Goal: Information Seeking & Learning: Learn about a topic

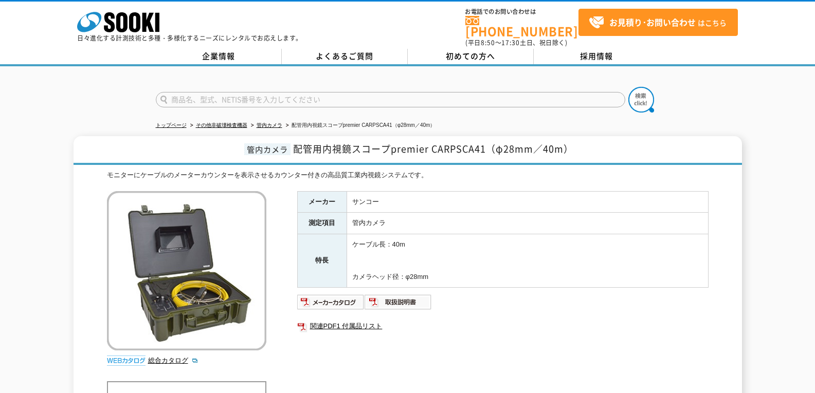
click at [481, 92] on input "text" at bounding box center [390, 99] width 469 height 15
type input "エア"
click at [628, 87] on button at bounding box center [641, 100] width 26 height 26
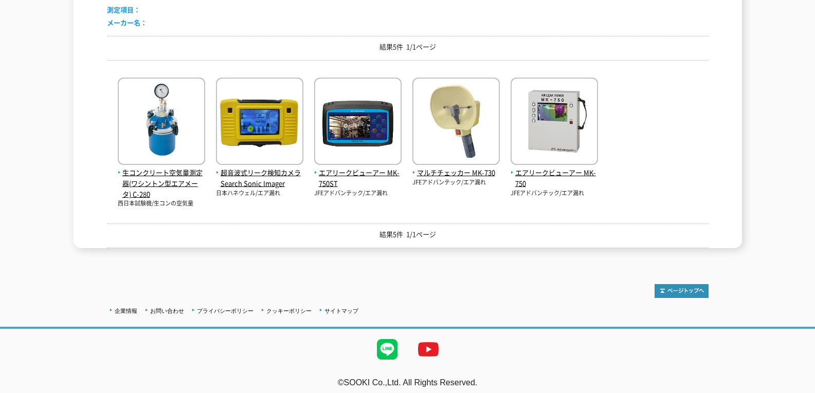
click at [408, 126] on div "生コンクリート空気量測定器(ワシントン型エアメータ) C-280 西日本試験機/生コンの空気量 超音波式リーク検知カメラ Search Sonic Imager" at bounding box center [408, 138] width 602 height 140
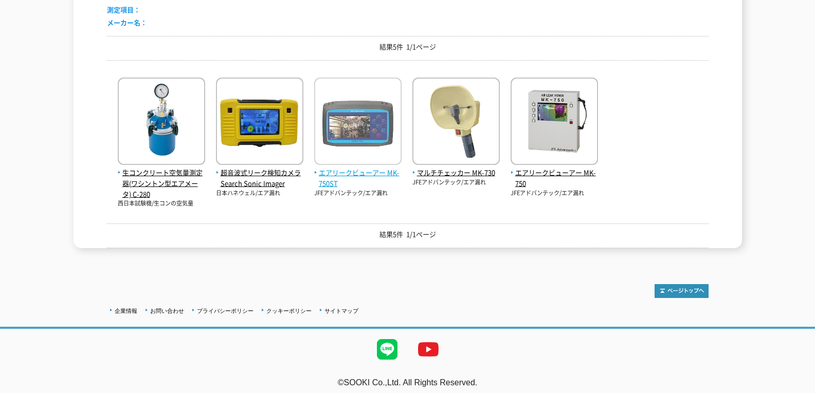
click at [387, 124] on img at bounding box center [357, 123] width 87 height 90
